Goal: Task Accomplishment & Management: Manage account settings

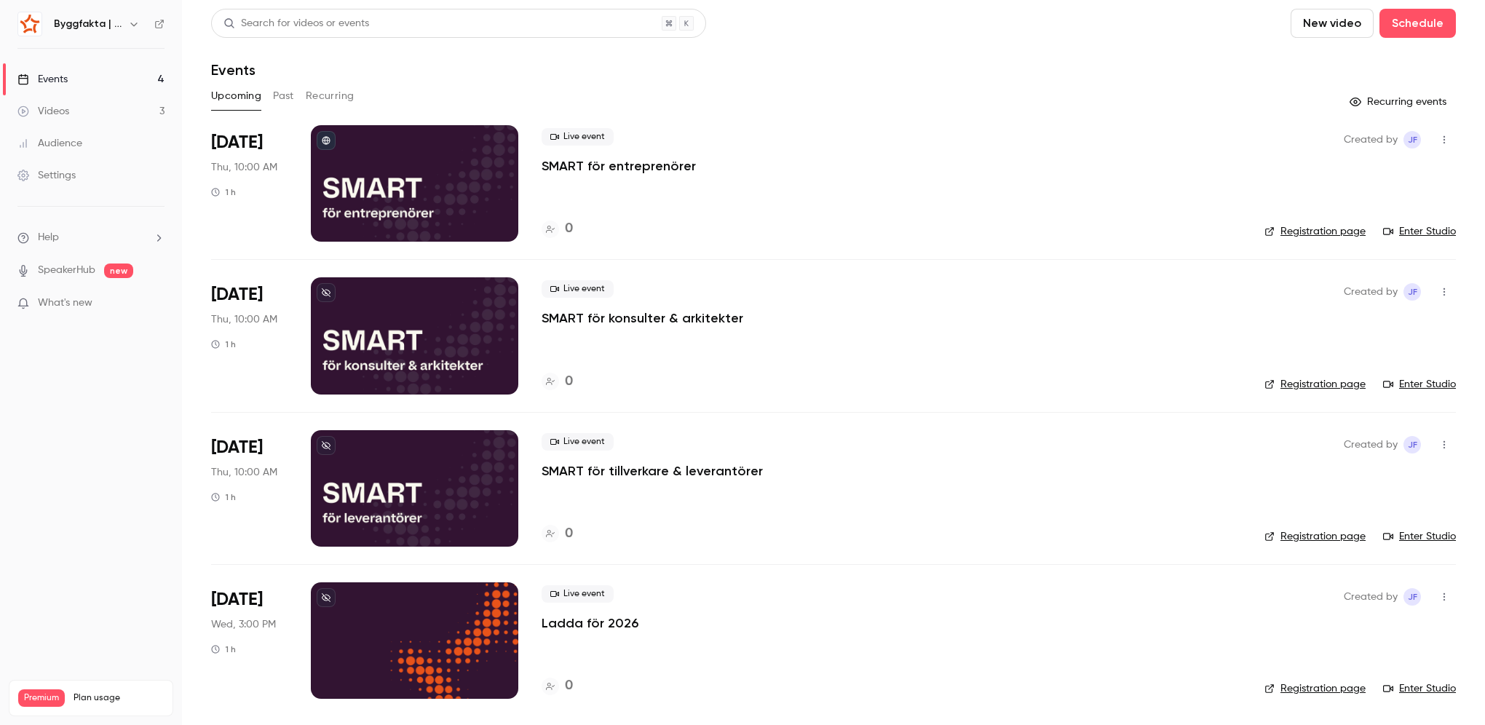
click at [544, 626] on p "Ladda för 2026" at bounding box center [589, 622] width 97 height 17
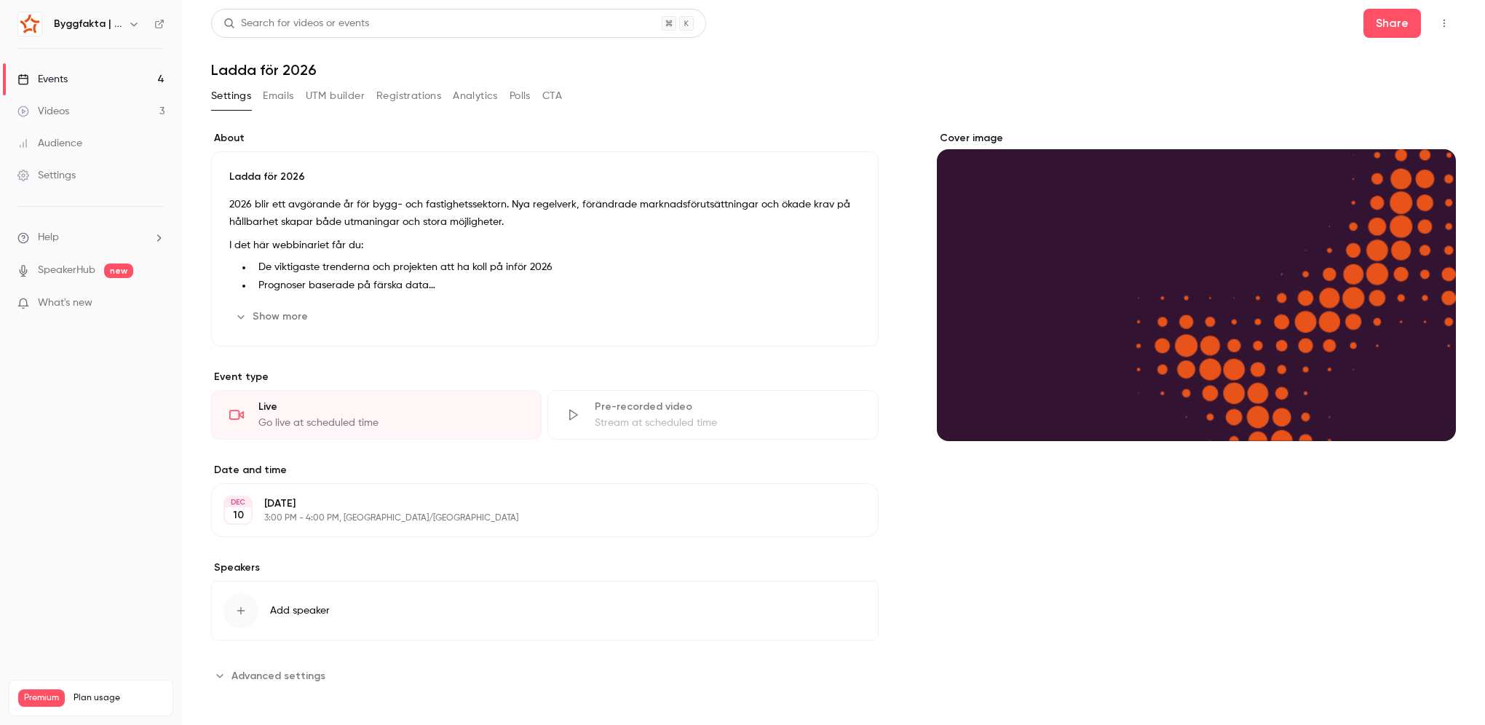
click at [247, 314] on button "Show more" at bounding box center [272, 316] width 87 height 23
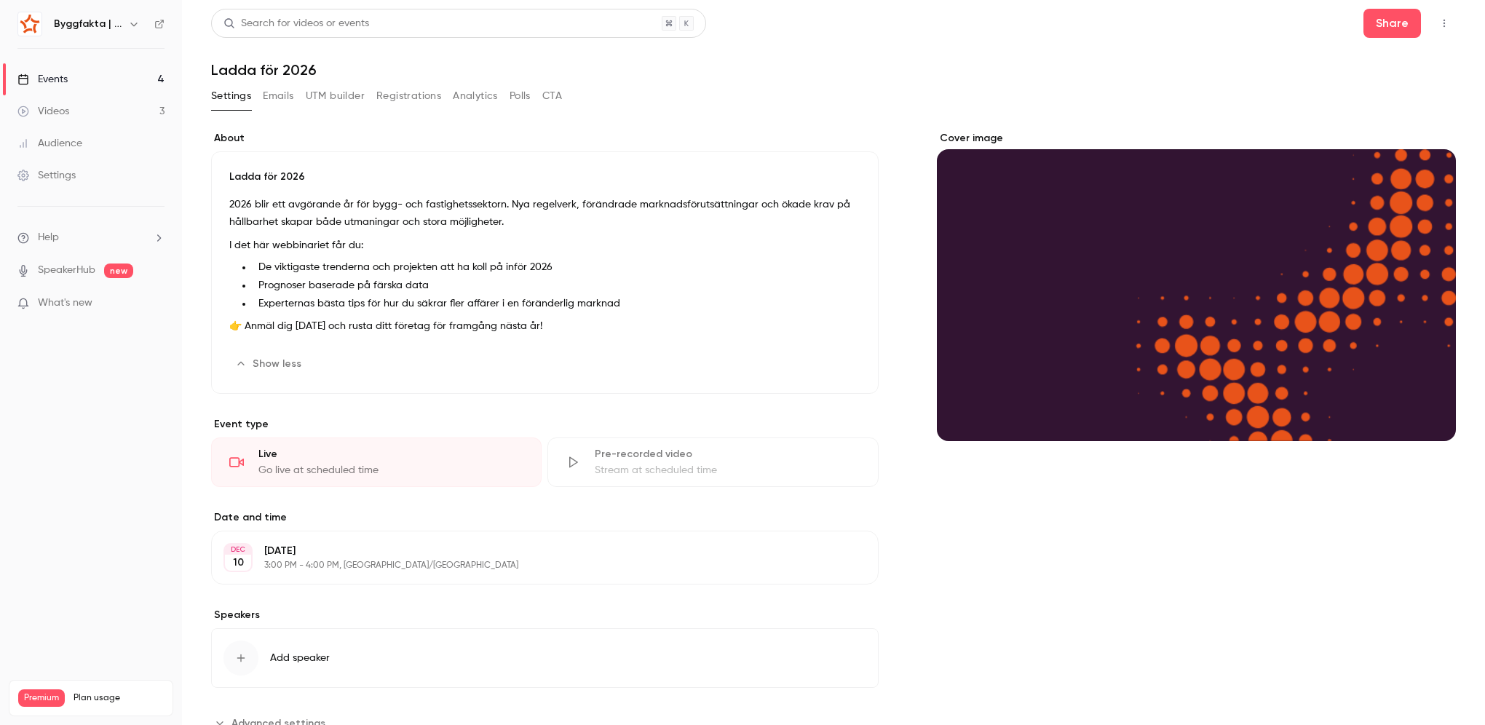
click at [480, 285] on li "Prognoser baserade på färska data" at bounding box center [557, 285] width 608 height 15
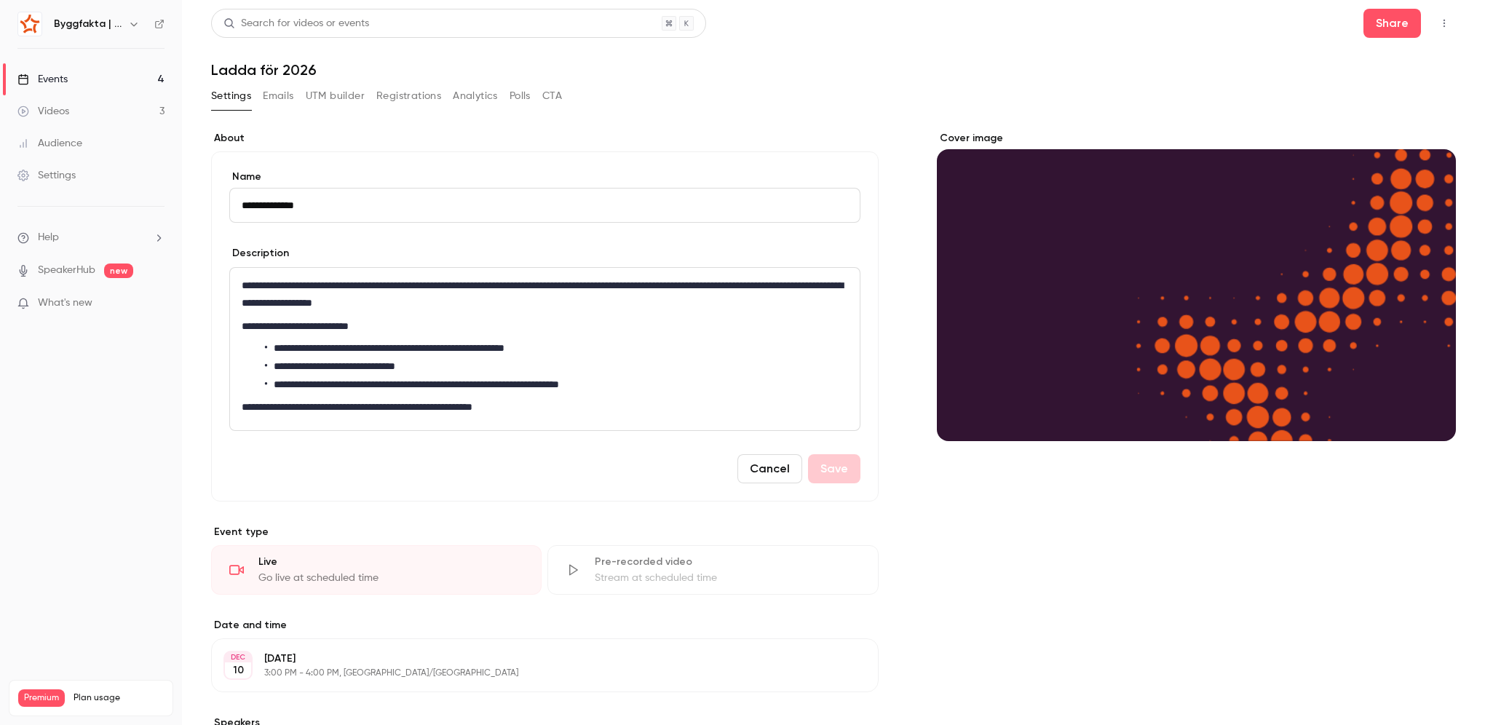
click at [960, 520] on div "Cover image" at bounding box center [1196, 486] width 519 height 711
click at [770, 479] on button "Cancel" at bounding box center [769, 468] width 65 height 29
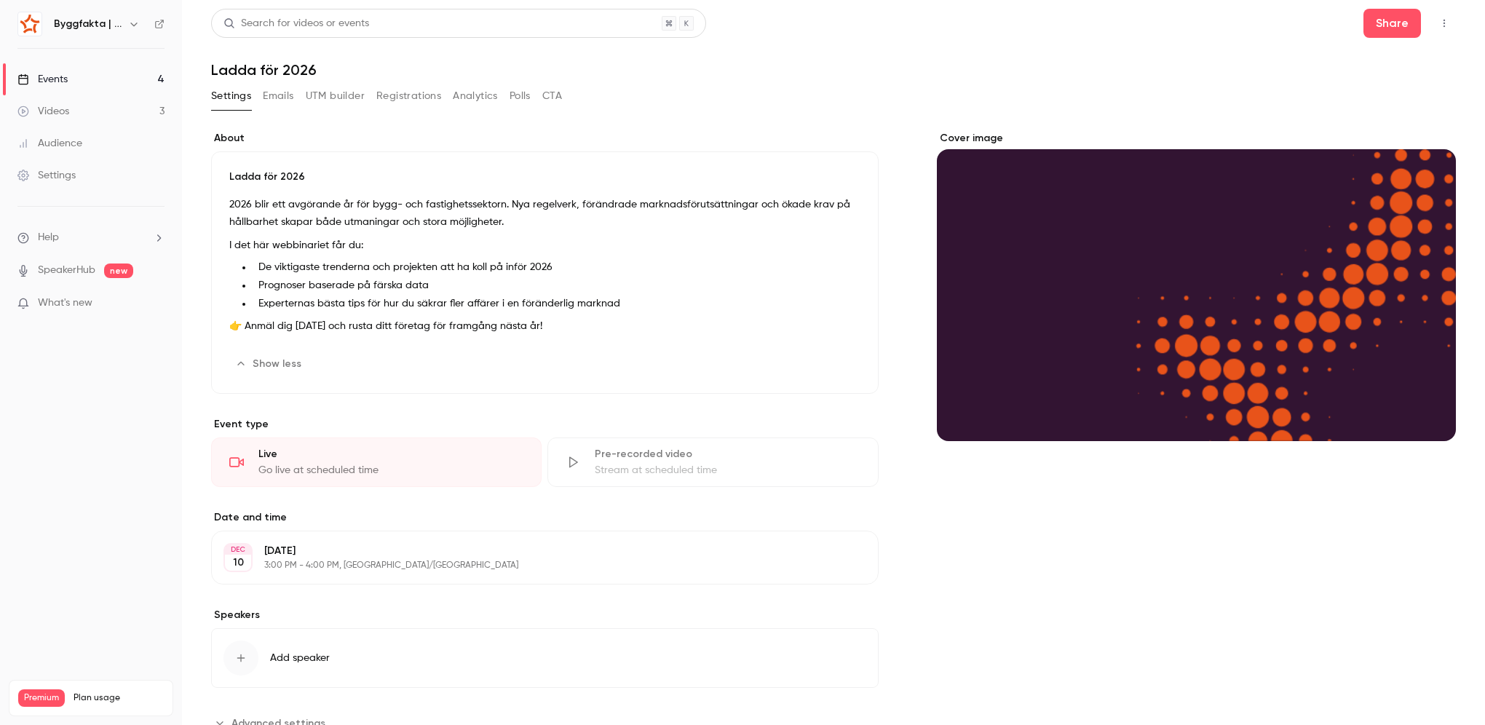
click at [530, 300] on li "Experternas bästa tips för hur du säkrar fler affärer i en föränderlig marknad" at bounding box center [557, 303] width 608 height 15
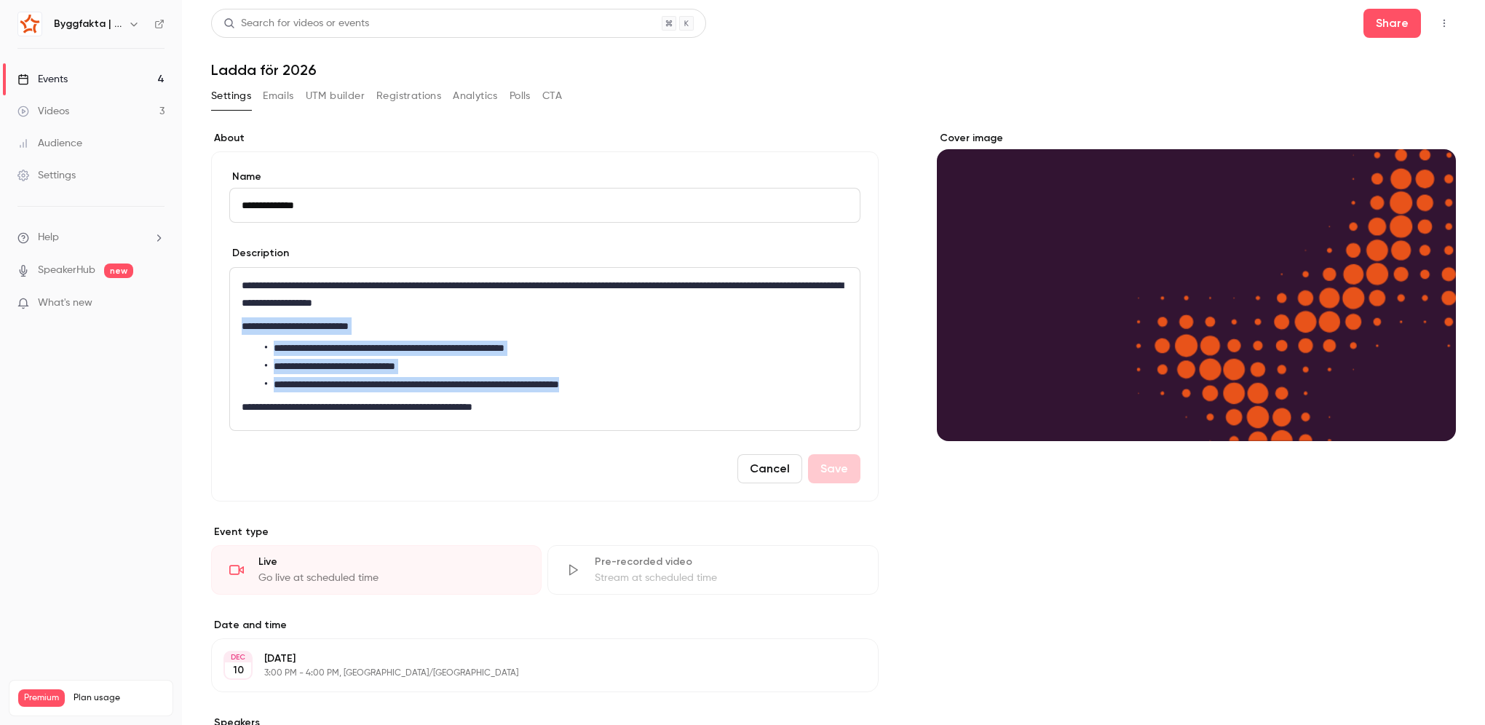
drag, startPoint x: 643, startPoint y: 381, endPoint x: 186, endPoint y: 319, distance: 460.6
click at [186, 319] on main "**********" at bounding box center [833, 362] width 1303 height 725
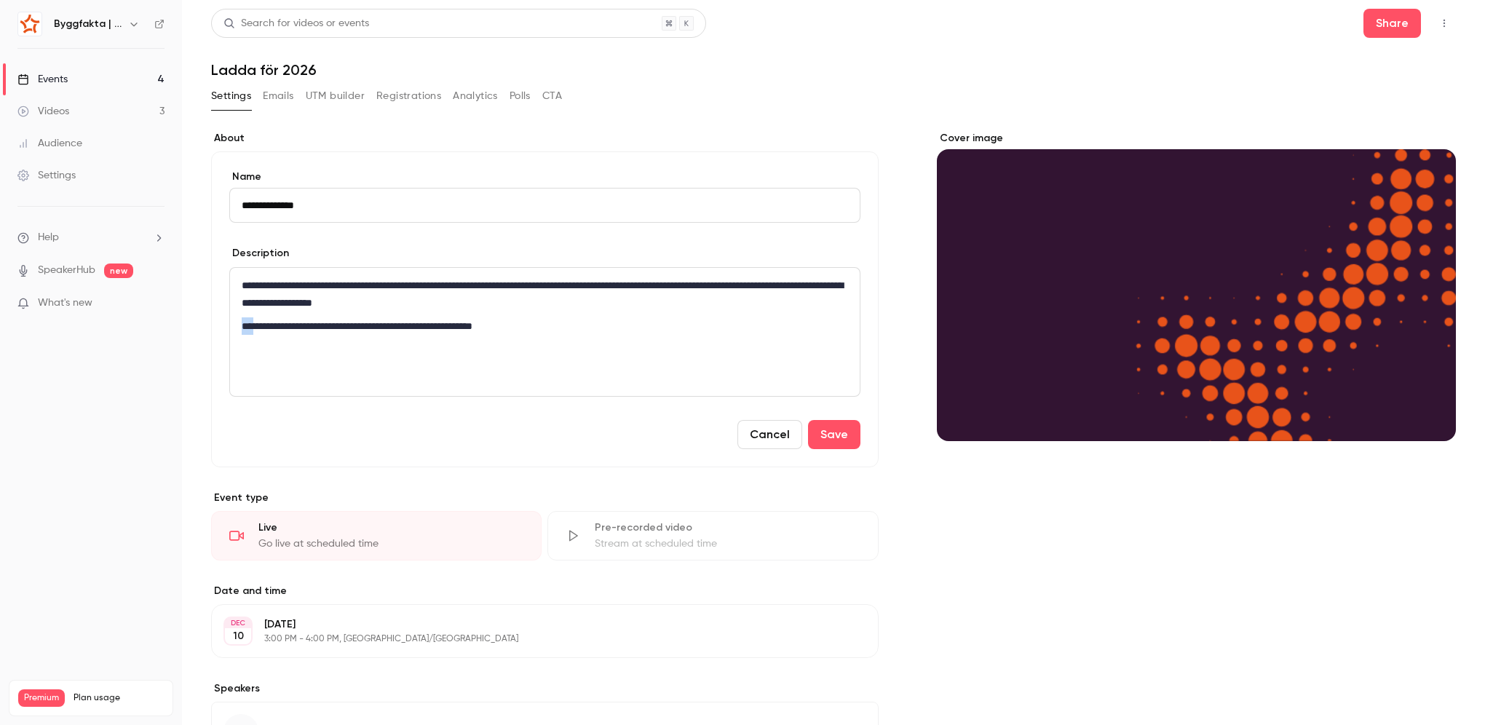
drag, startPoint x: 256, startPoint y: 329, endPoint x: 247, endPoint y: 331, distance: 9.7
click at [247, 331] on p "**********" at bounding box center [542, 325] width 600 height 17
click at [824, 436] on button "Save" at bounding box center [834, 434] width 52 height 29
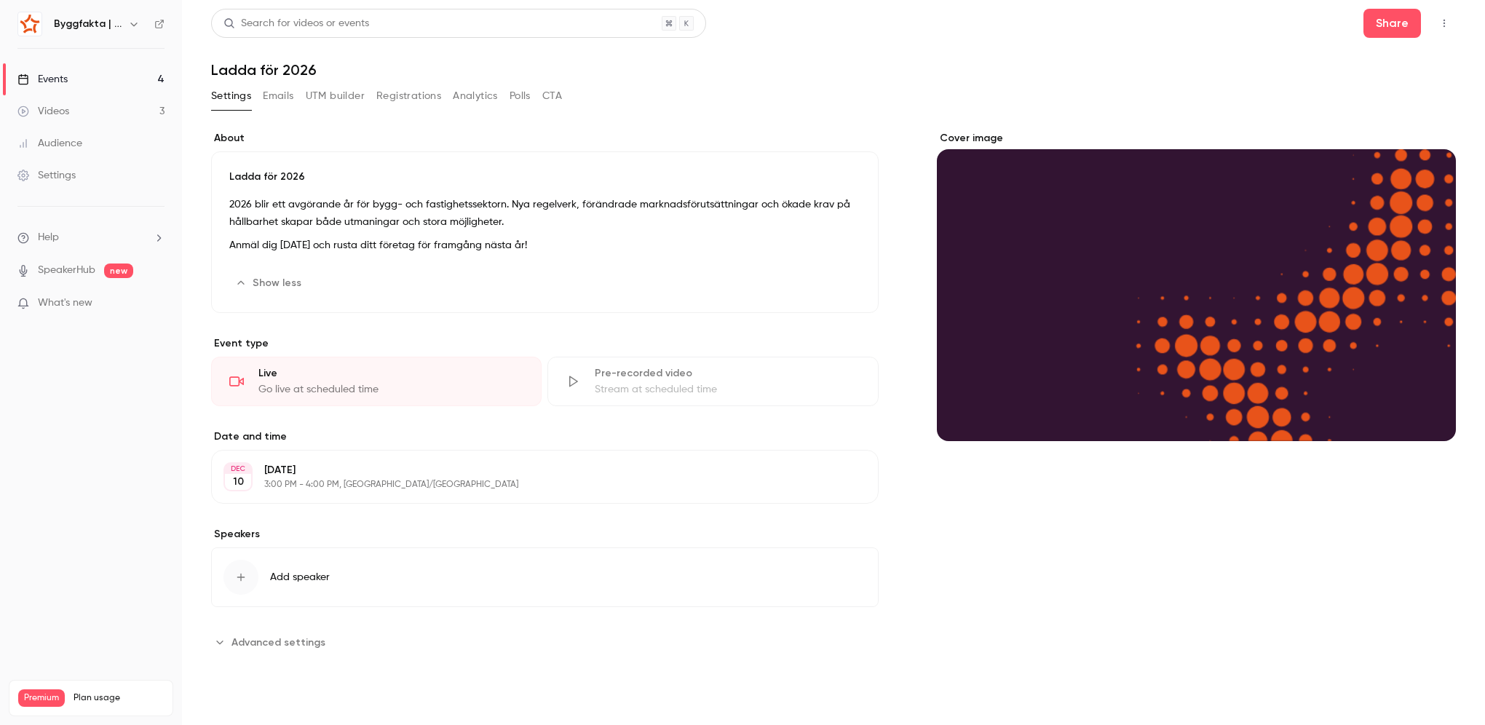
click at [289, 90] on button "Emails" at bounding box center [278, 95] width 31 height 23
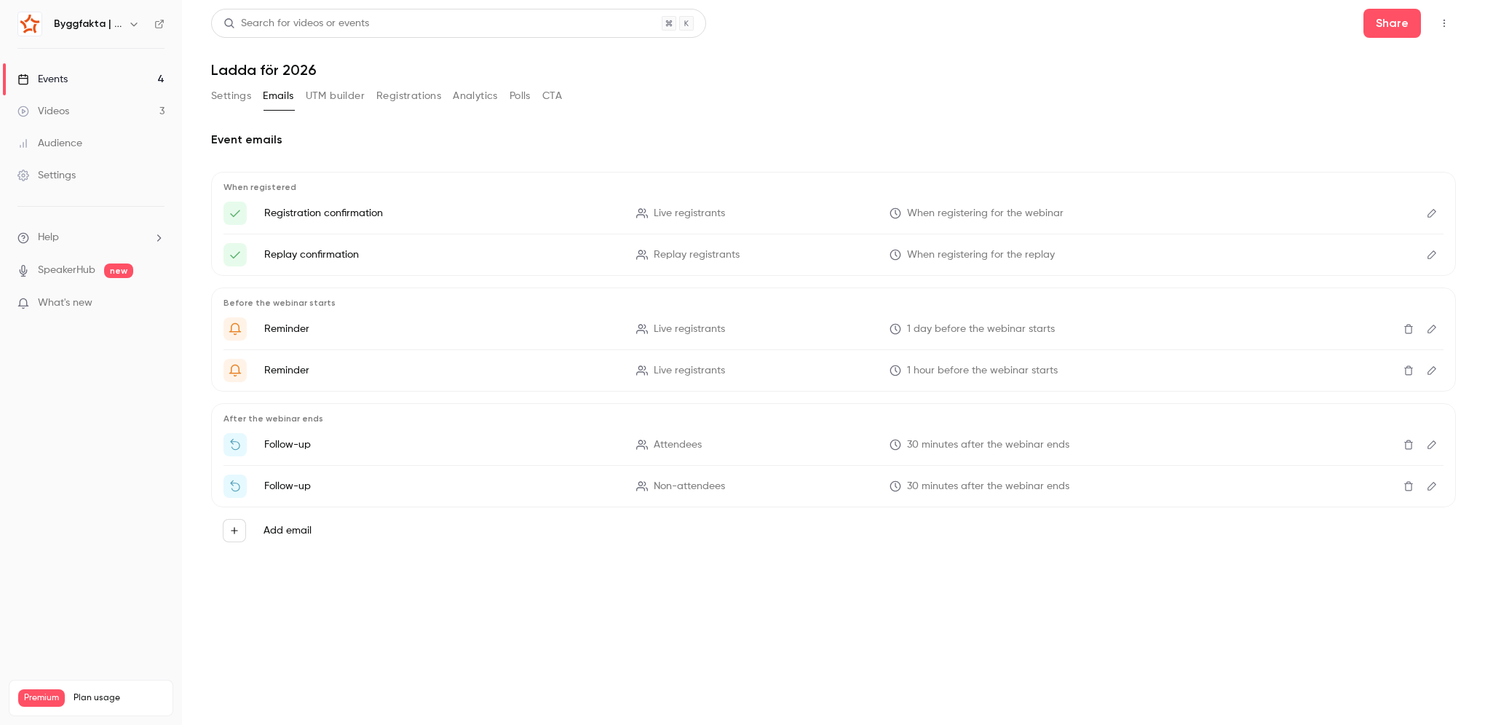
click at [342, 96] on button "UTM builder" at bounding box center [335, 95] width 59 height 23
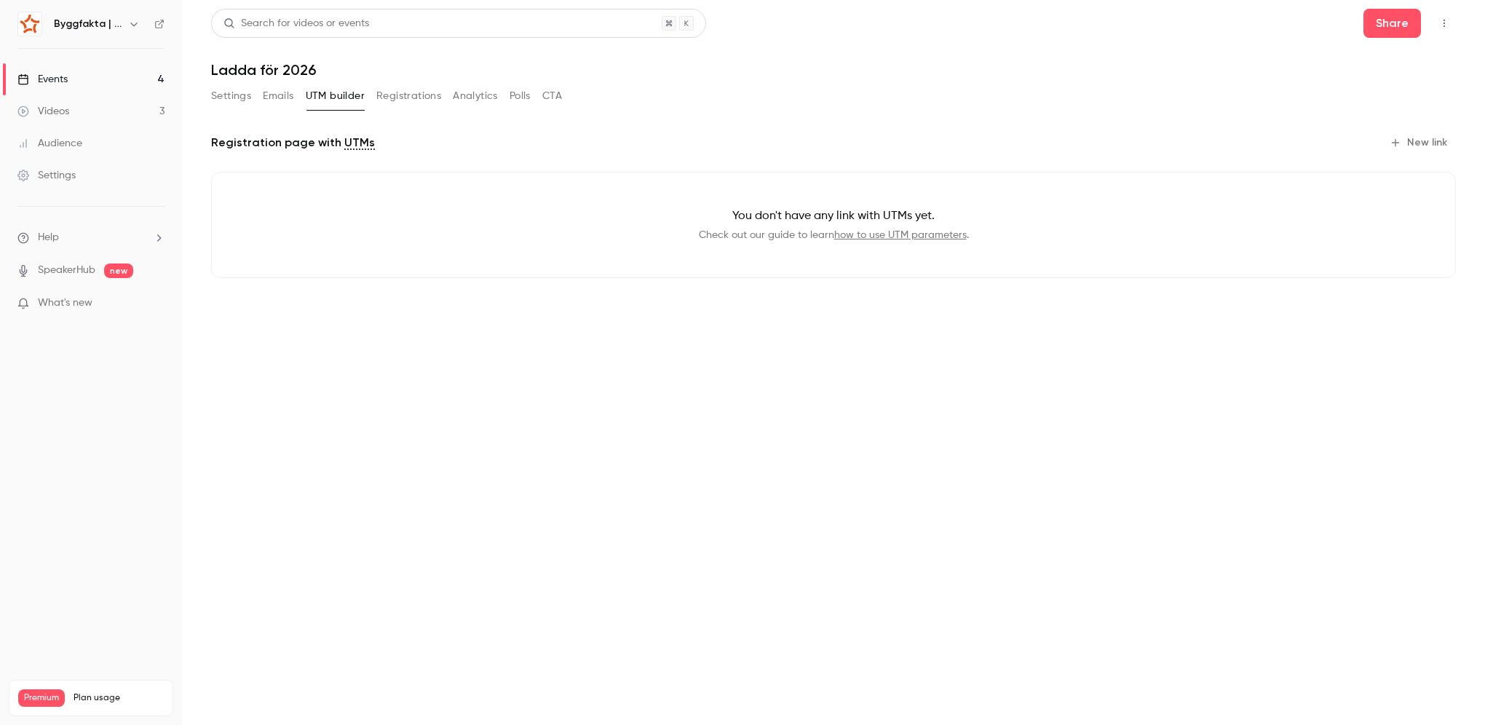
click at [416, 103] on button "Registrations" at bounding box center [408, 95] width 65 height 23
